Goal: Transaction & Acquisition: Purchase product/service

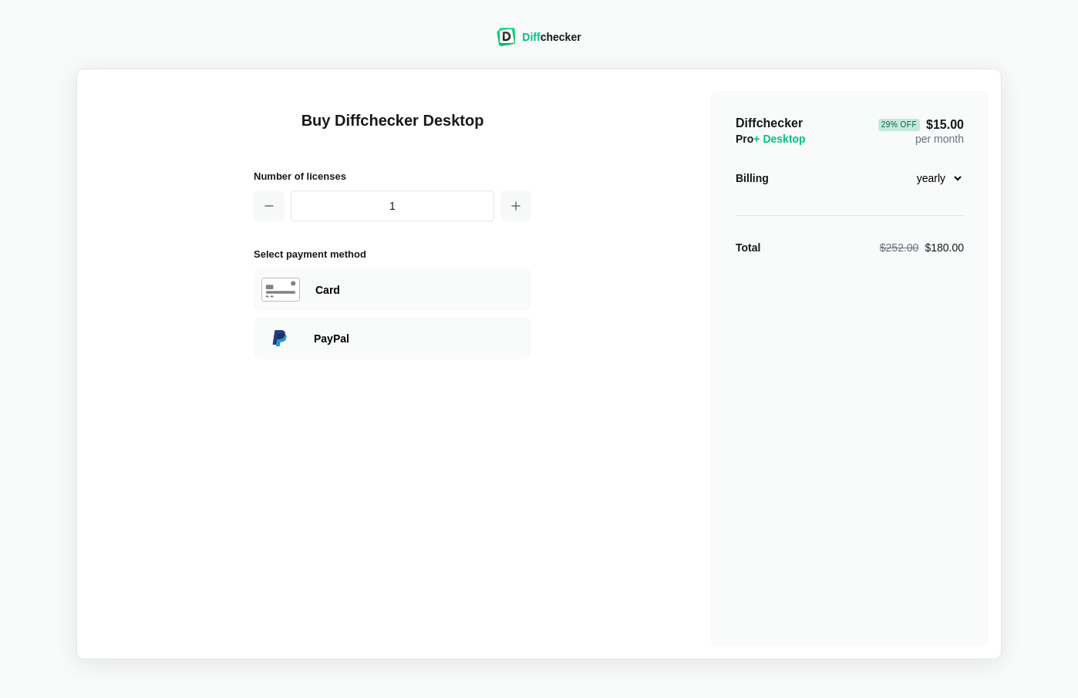
click at [528, 35] on span "Diff" at bounding box center [531, 37] width 18 height 12
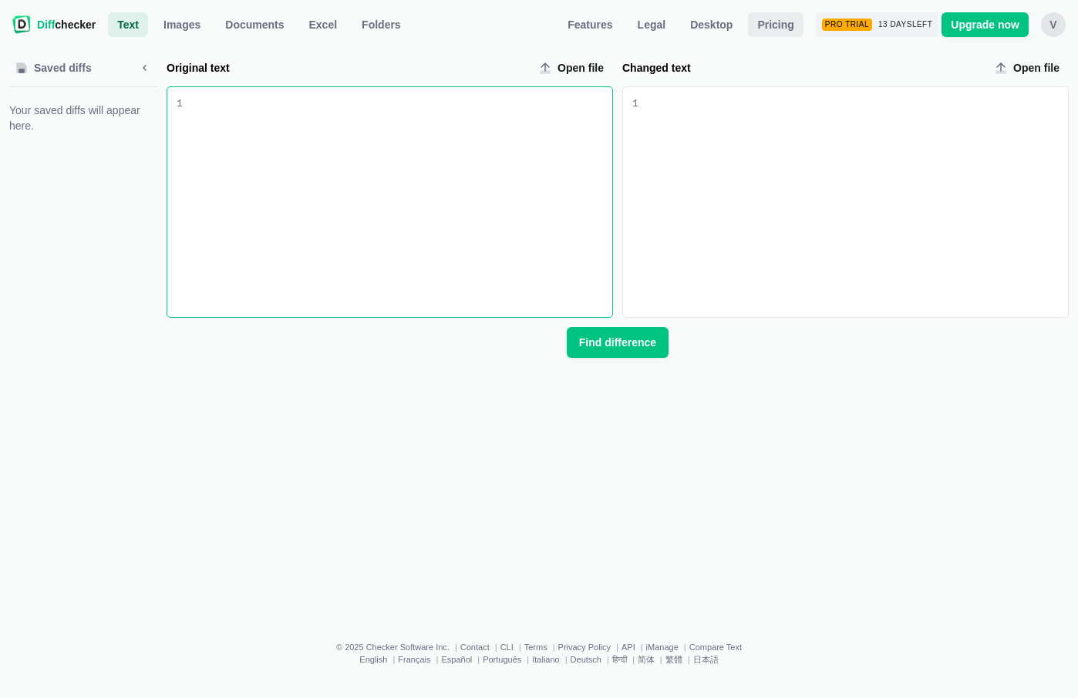
click at [757, 19] on span "Pricing" at bounding box center [775, 24] width 42 height 15
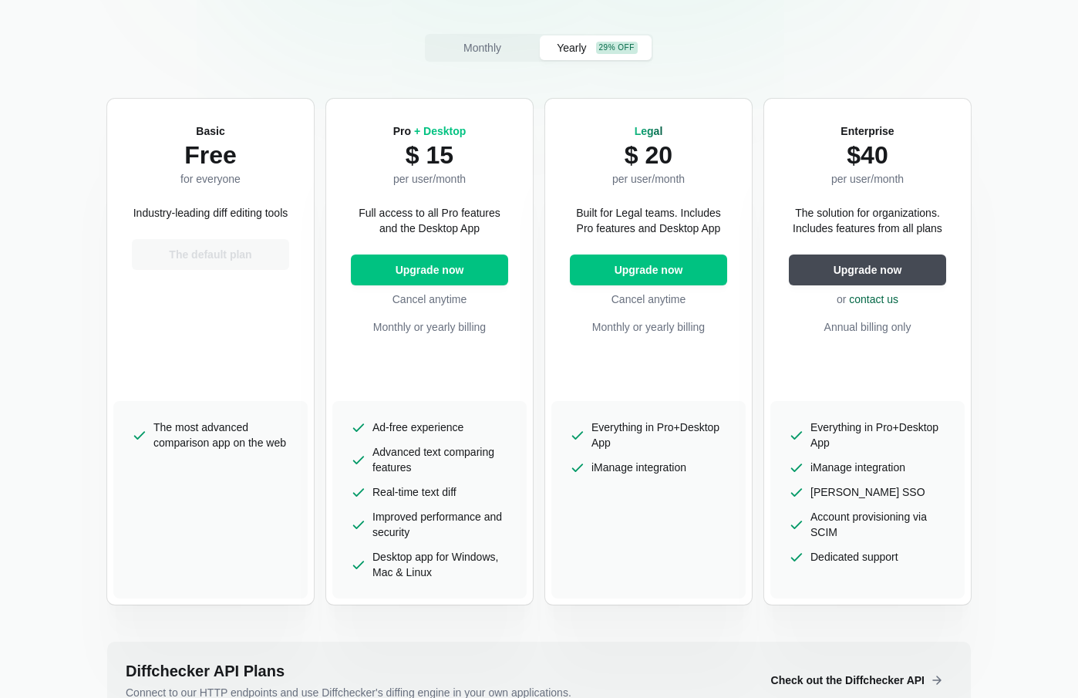
scroll to position [288, 0]
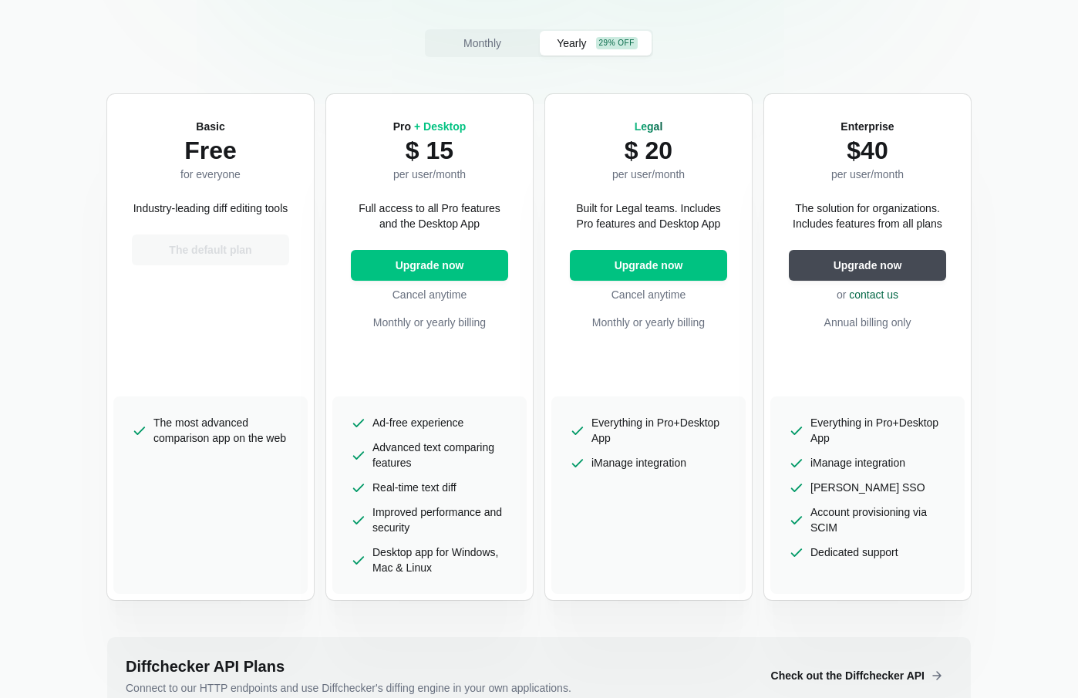
click at [424, 555] on span "Desktop app for Windows, Mac & Linux" at bounding box center [441, 559] width 136 height 31
